Goal: Check status: Check status

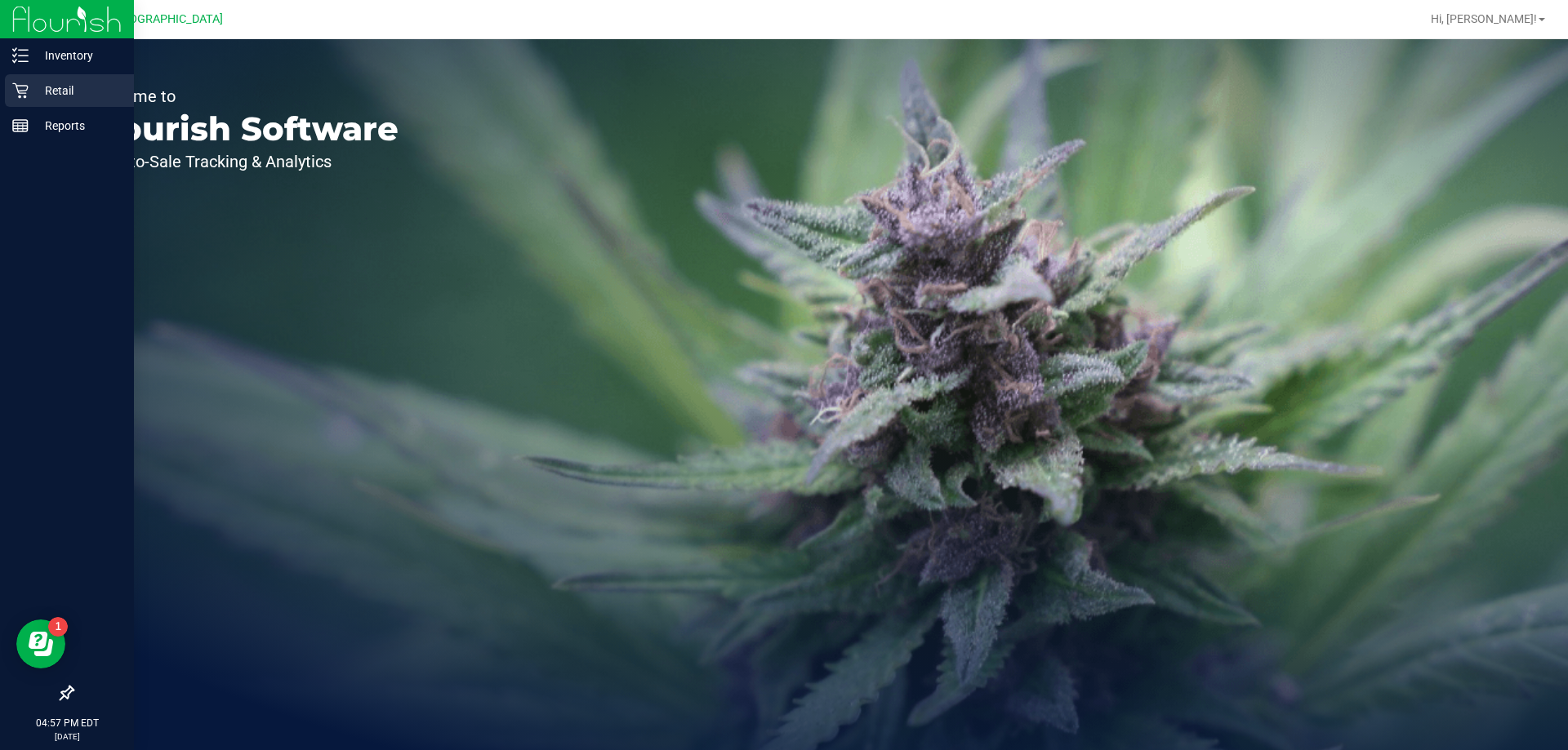
click at [16, 80] on div "Retail" at bounding box center [69, 91] width 129 height 33
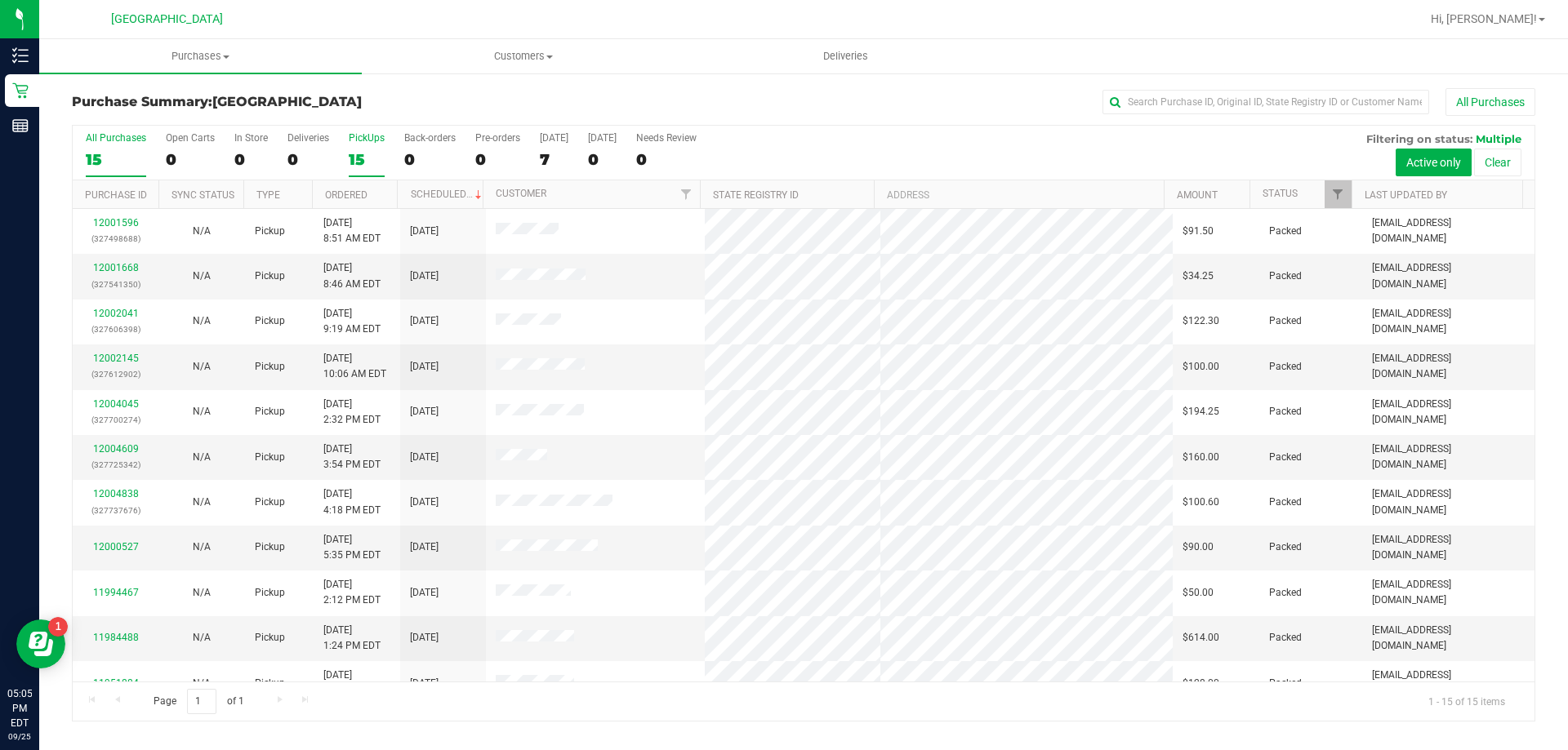
click at [355, 166] on div "15" at bounding box center [367, 159] width 36 height 19
click at [0, 0] on input "PickUps 15" at bounding box center [0, 0] width 0 height 0
click at [362, 152] on div "15" at bounding box center [367, 159] width 36 height 19
click at [0, 0] on input "PickUps 15" at bounding box center [0, 0] width 0 height 0
click at [350, 150] on div "17" at bounding box center [367, 159] width 36 height 19
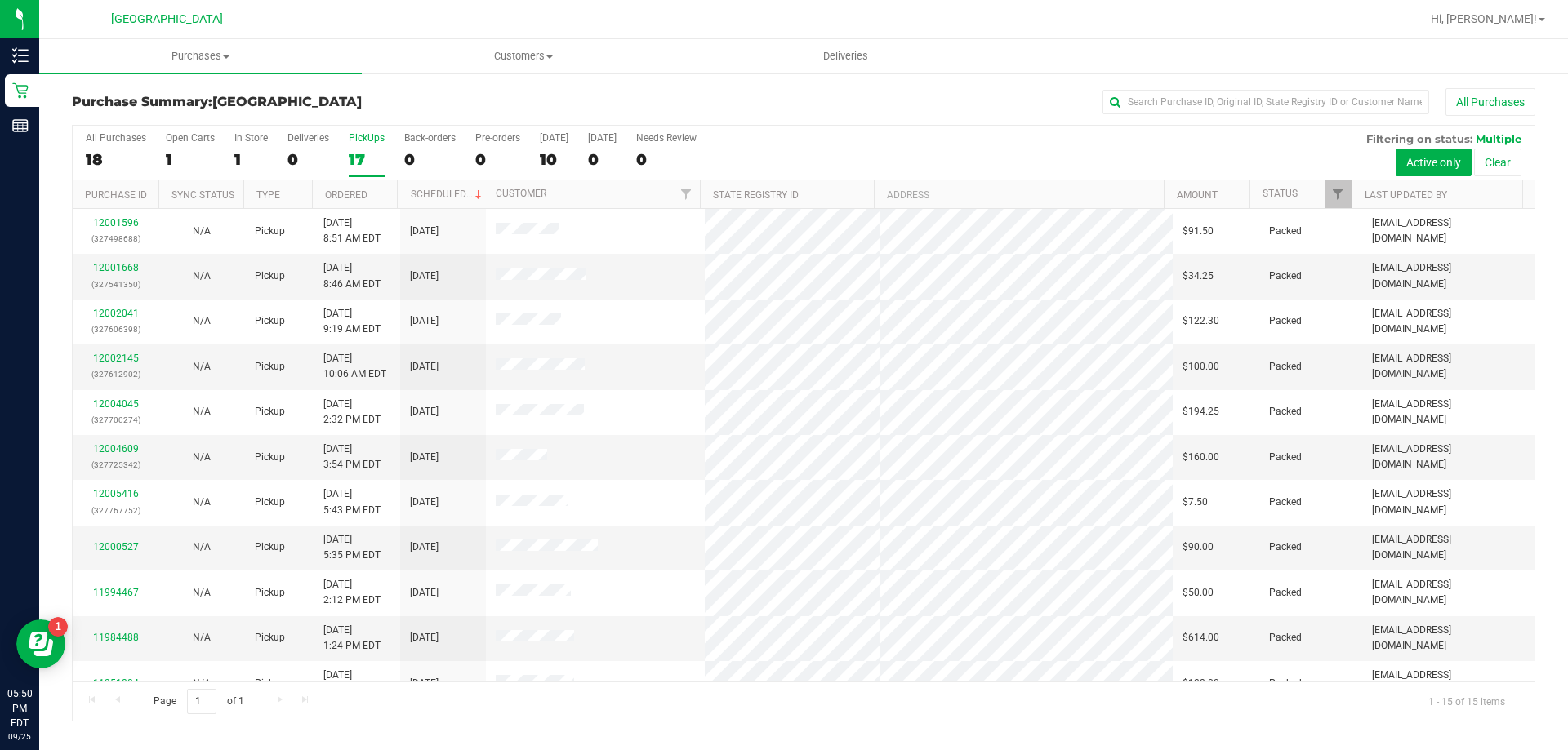
click at [0, 0] on input "PickUps 17" at bounding box center [0, 0] width 0 height 0
click at [363, 155] on div "15" at bounding box center [367, 159] width 36 height 19
click at [0, 0] on input "PickUps 15" at bounding box center [0, 0] width 0 height 0
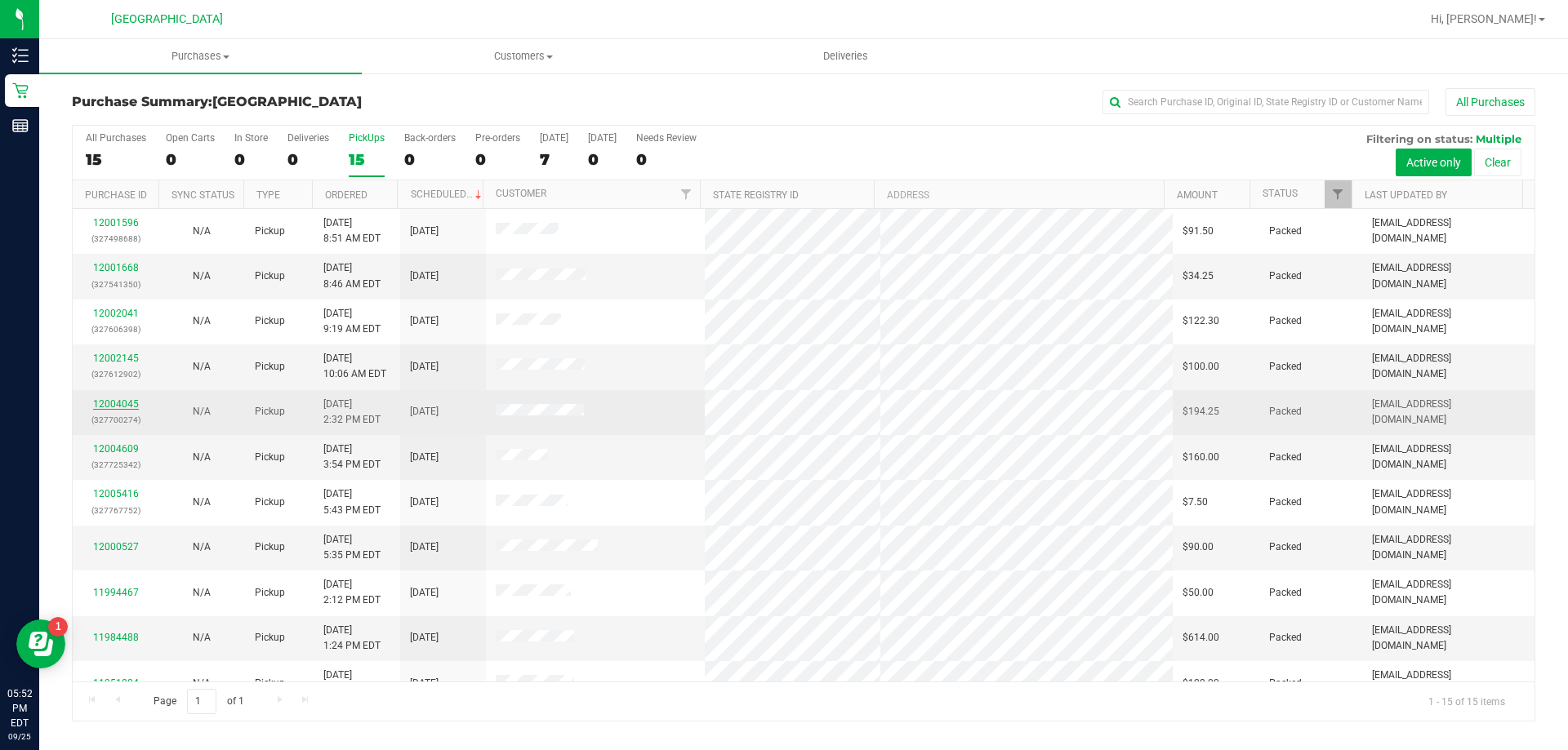
click at [104, 404] on link "12004045" at bounding box center [116, 404] width 46 height 11
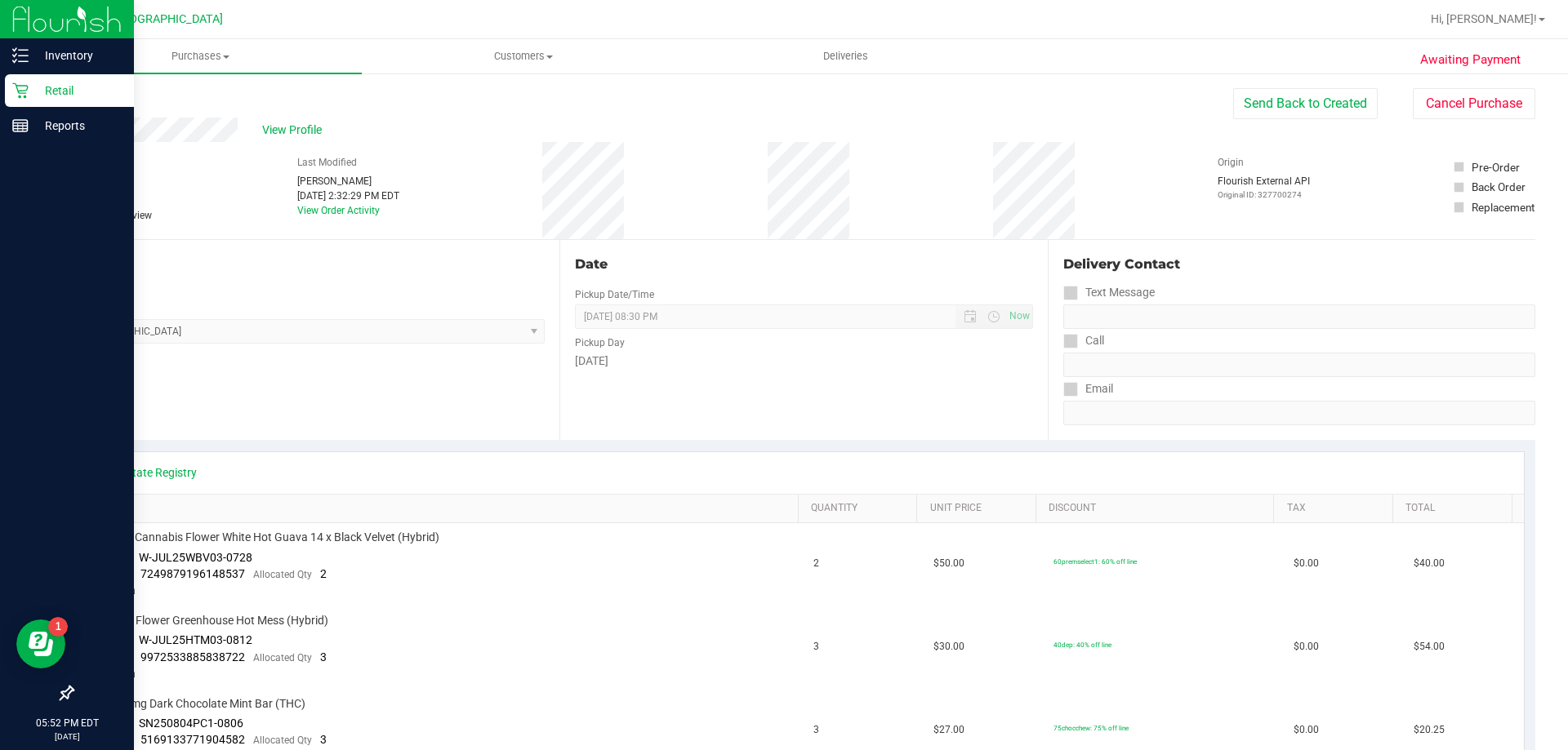
click at [28, 101] on div "Retail" at bounding box center [69, 91] width 129 height 33
